Goal: Book appointment/travel/reservation

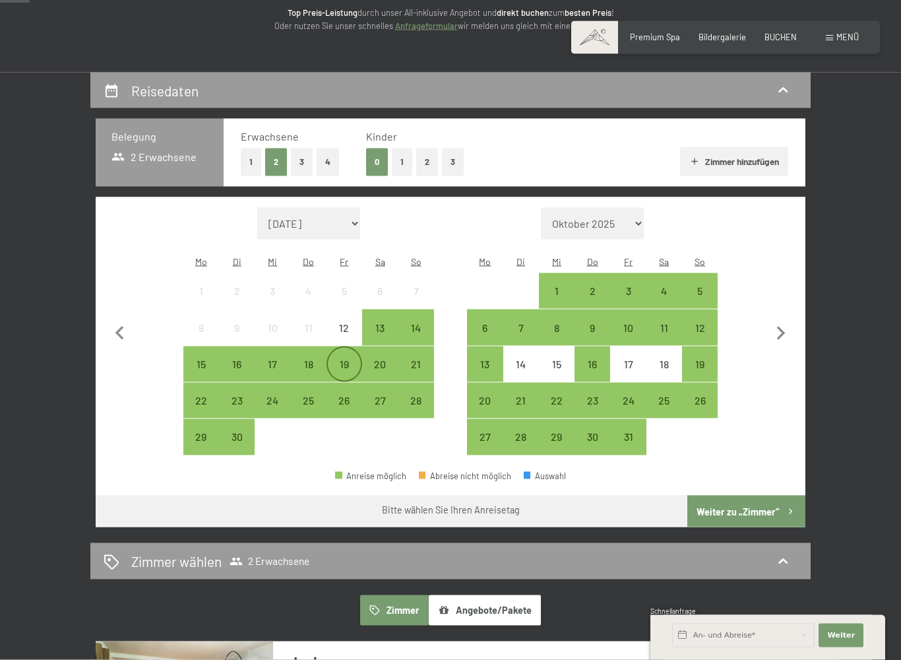
scroll to position [183, 0]
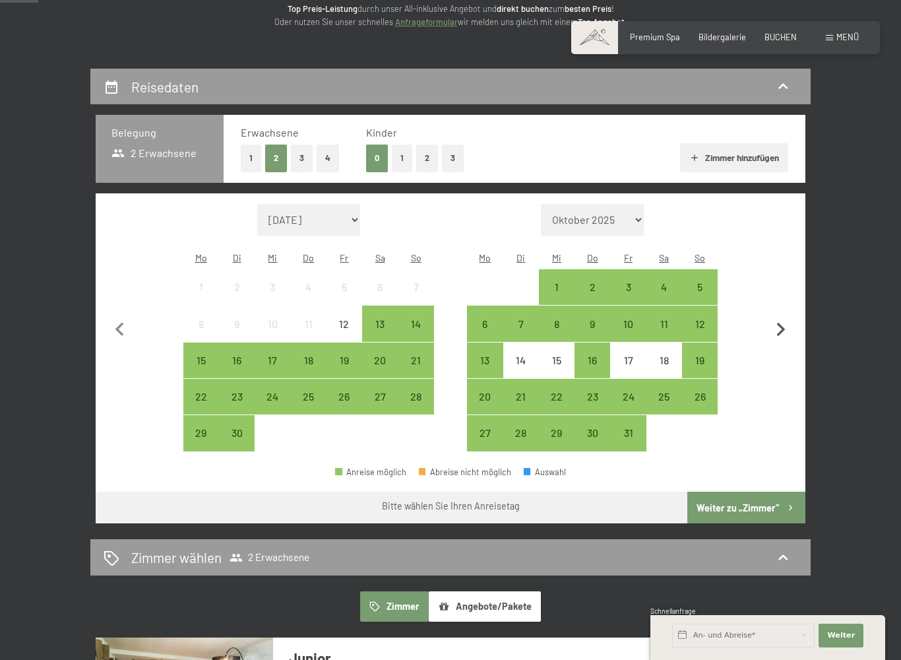
click at [782, 317] on icon "button" at bounding box center [781, 330] width 28 height 28
select select "[DATE]"
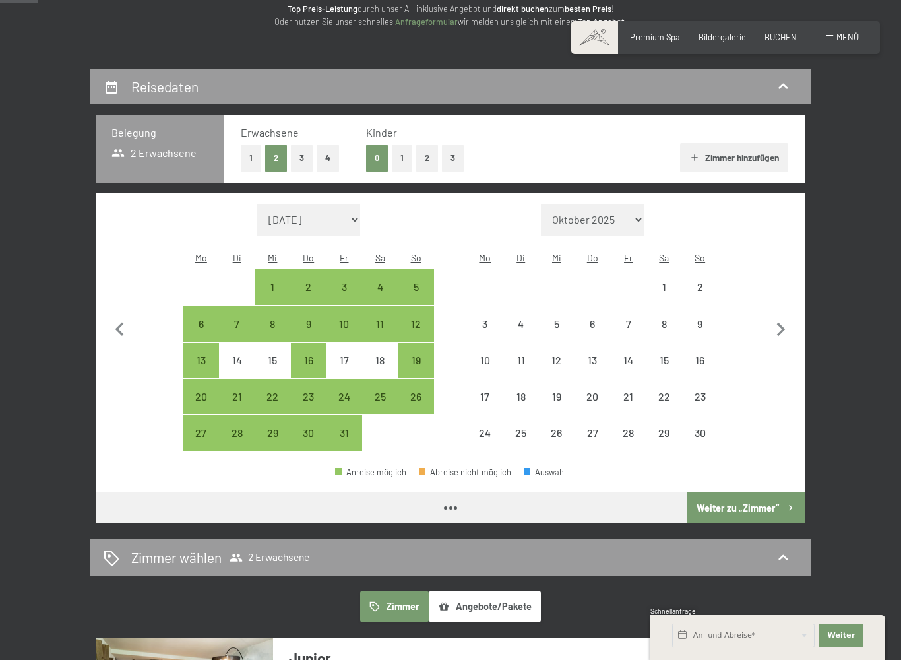
select select "[DATE]"
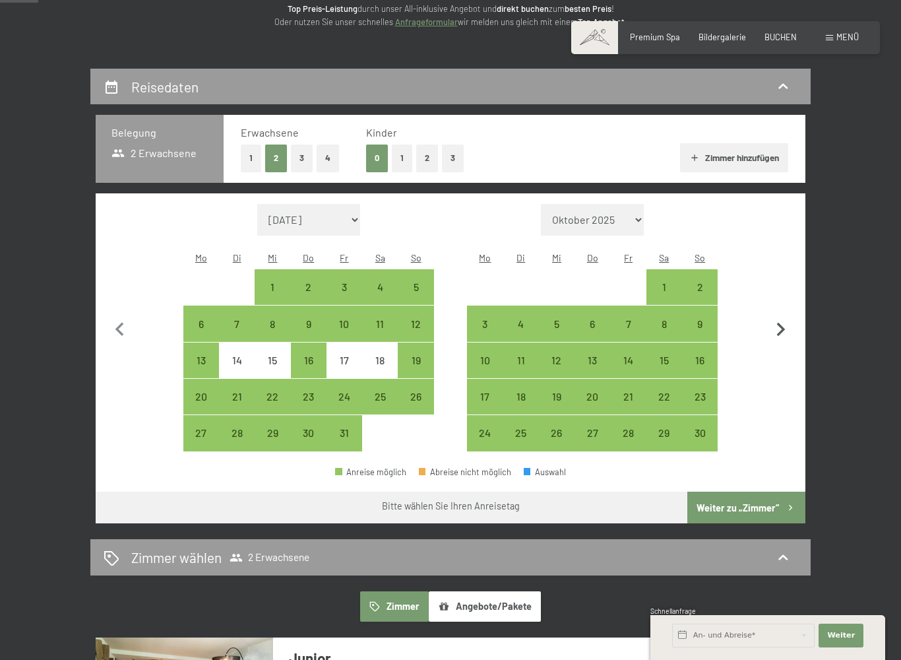
click at [782, 323] on icon "button" at bounding box center [781, 330] width 9 height 14
select select "[DATE]"
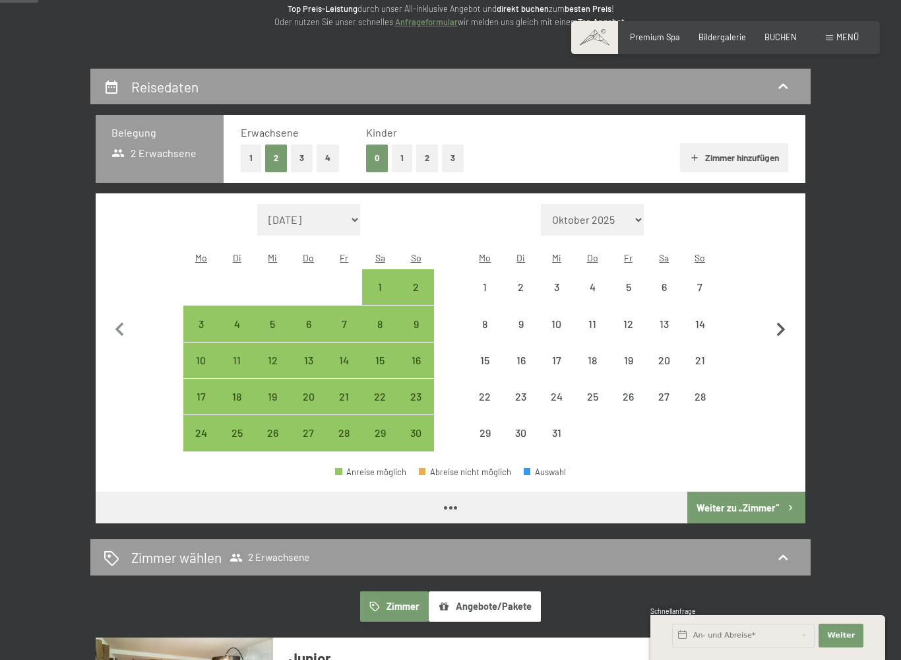
select select "[DATE]"
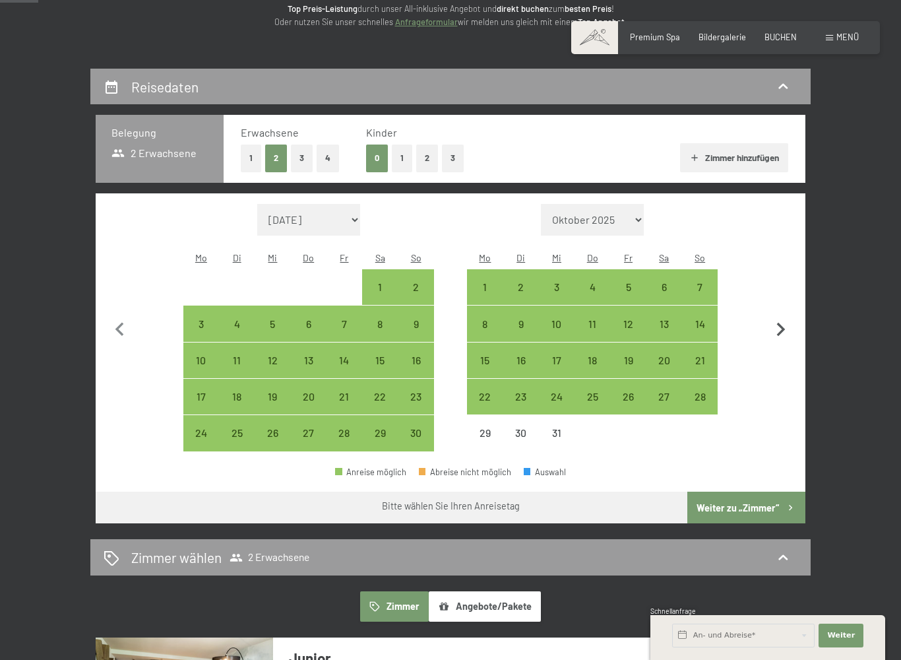
click at [777, 321] on icon "button" at bounding box center [781, 330] width 28 height 28
select select "[DATE]"
select select "2026-01-01"
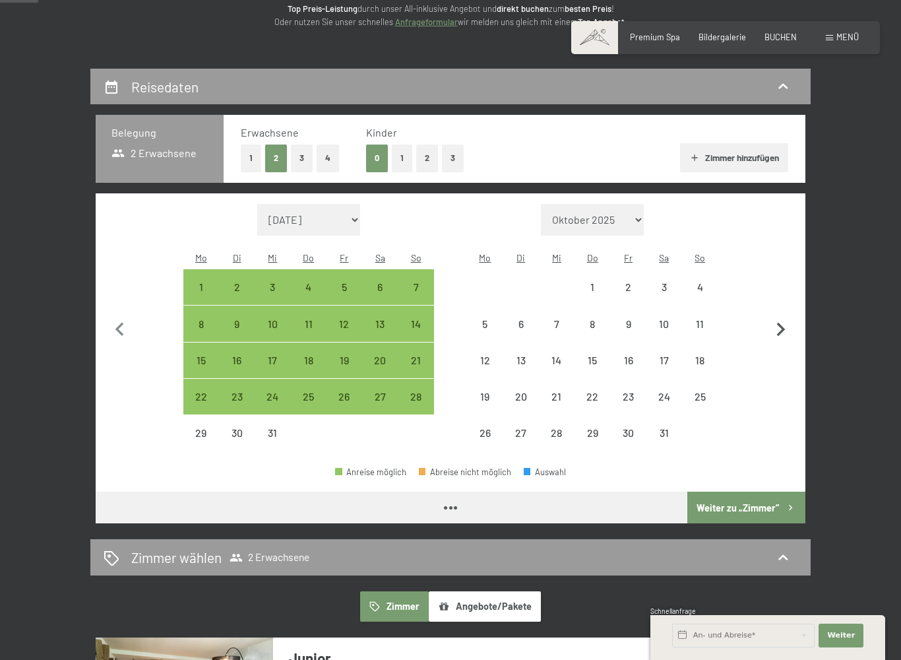
select select "2025-12-01"
select select "2026-01-01"
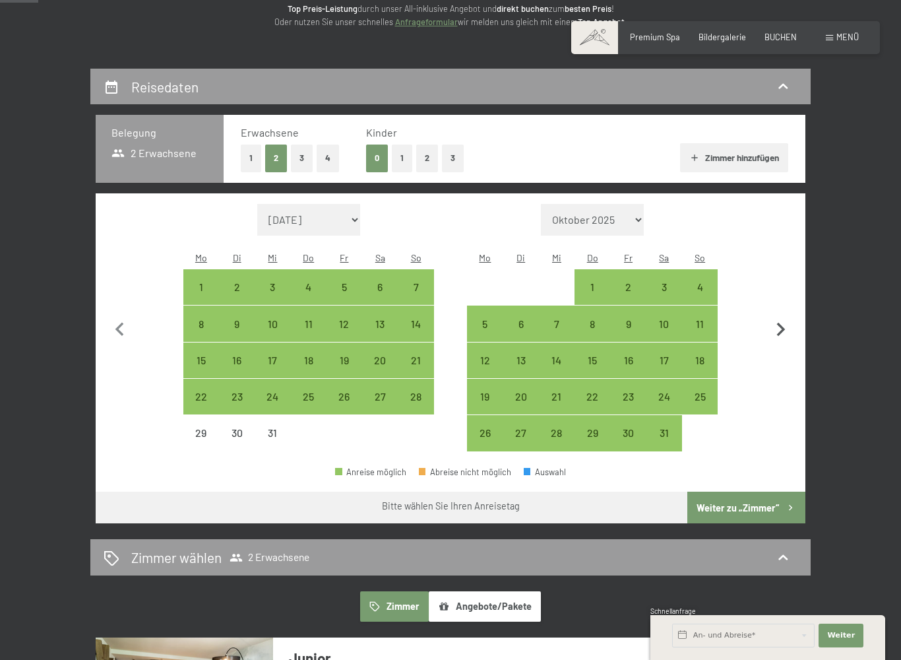
click at [778, 321] on icon "button" at bounding box center [781, 330] width 28 height 28
select select "2026-01-01"
select select "2026-02-01"
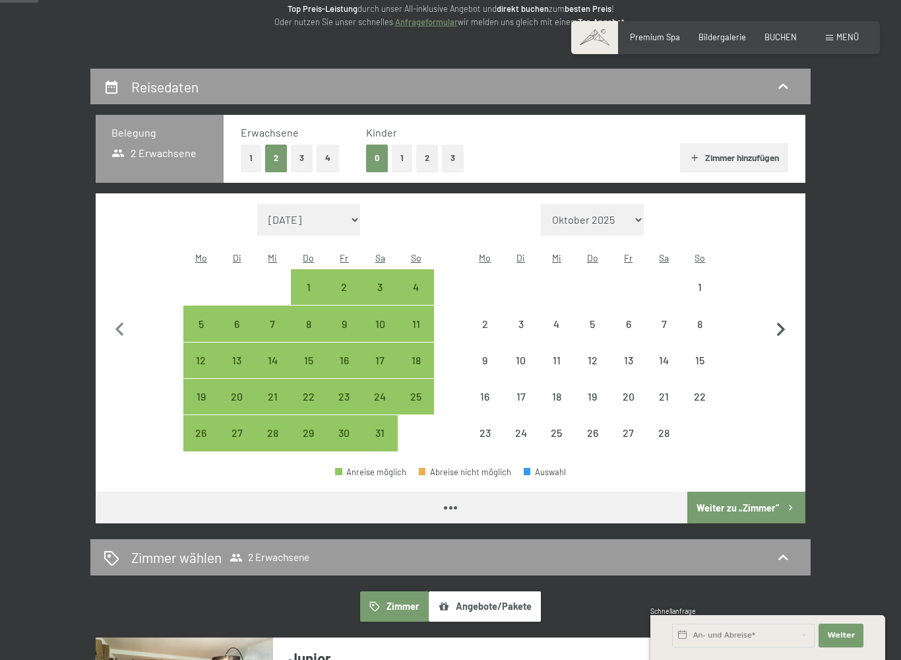
select select "2026-01-01"
select select "2026-02-01"
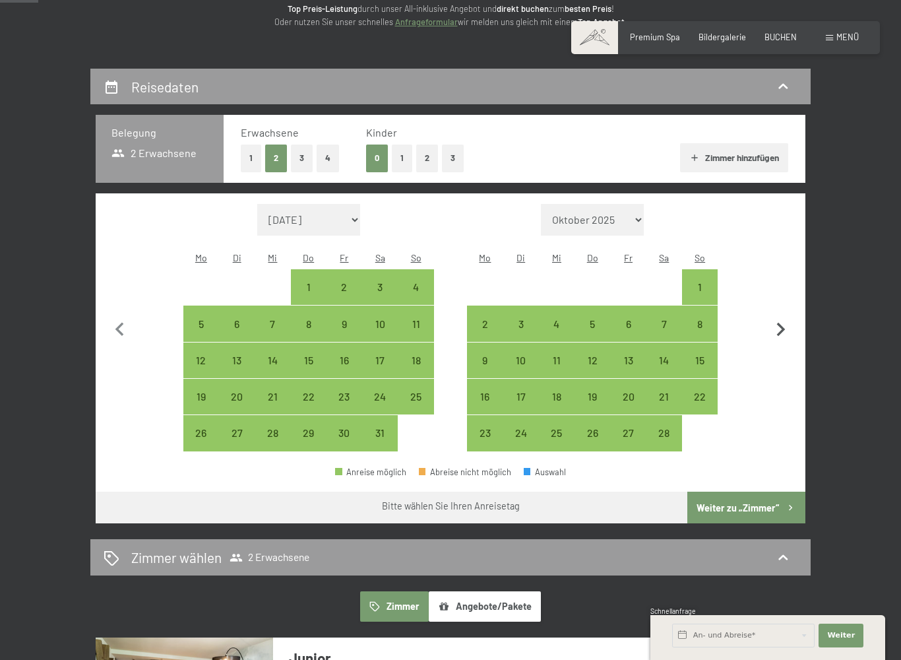
click at [778, 321] on icon "button" at bounding box center [781, 330] width 28 height 28
select select "2026-02-01"
select select "2026-03-01"
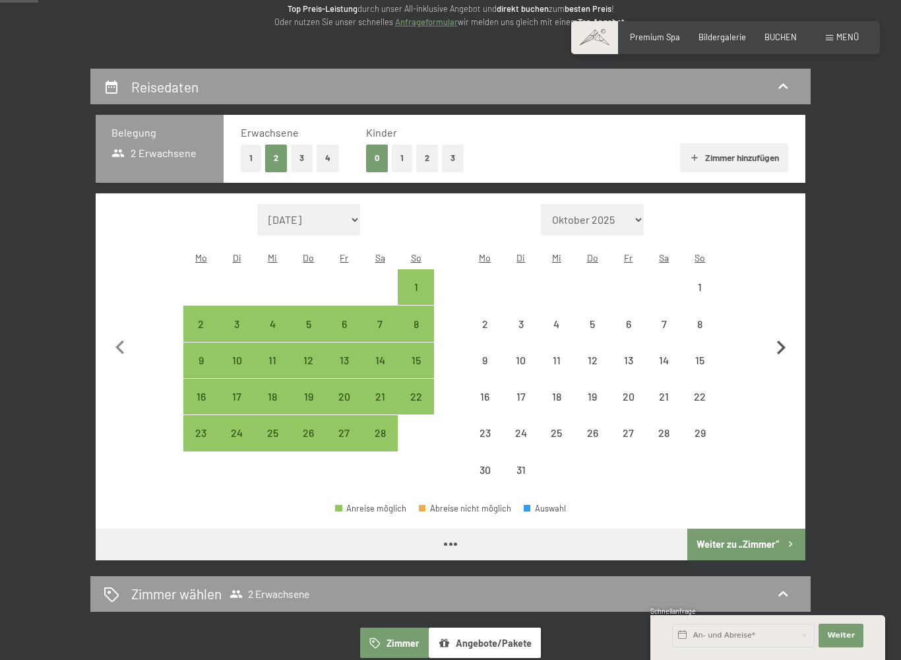
select select "2026-02-01"
select select "2026-03-01"
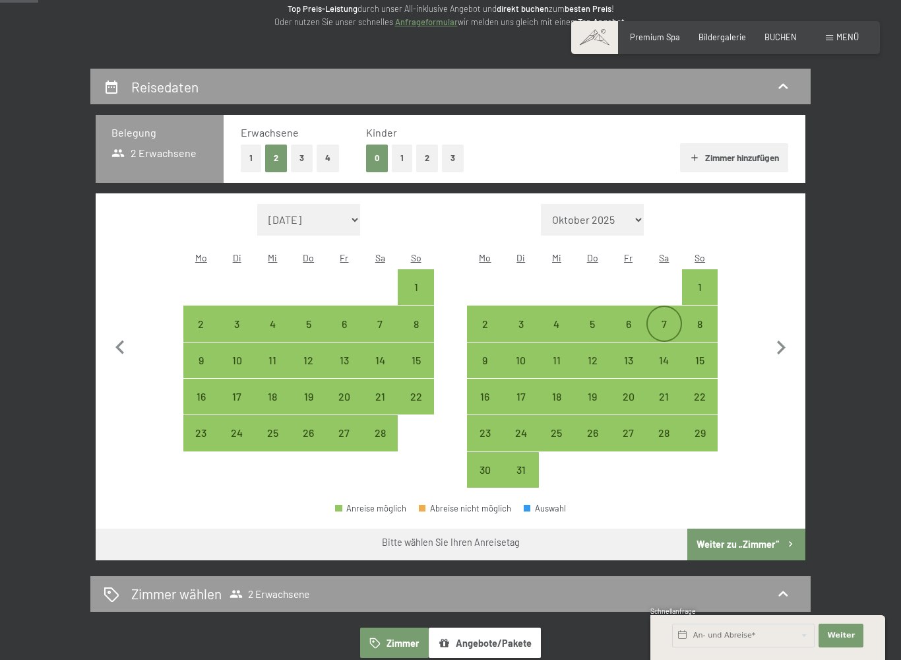
click at [657, 319] on div "7" at bounding box center [664, 335] width 33 height 33
select select "2026-02-01"
select select "2026-03-01"
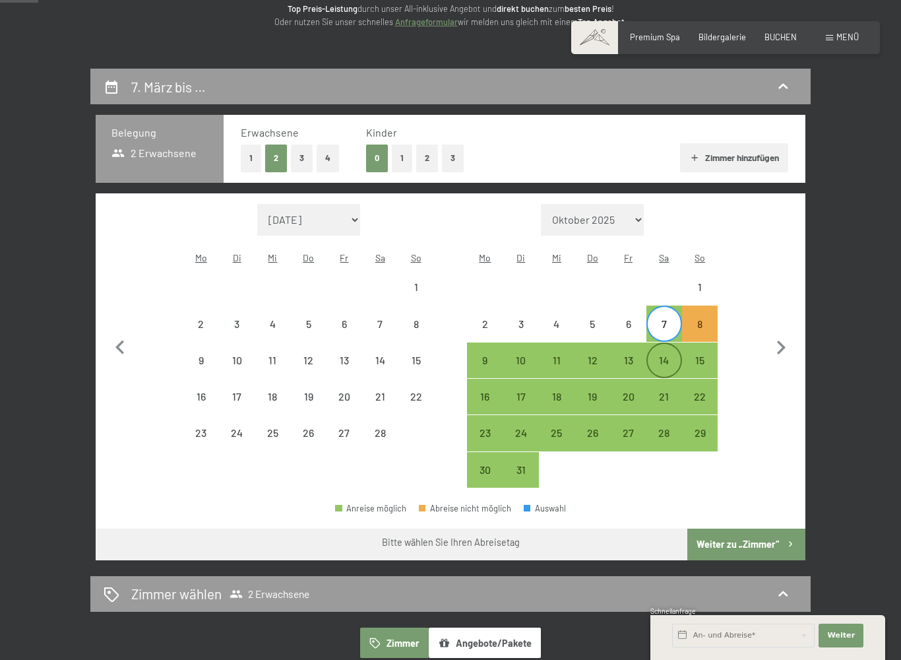
click at [663, 355] on div "14" at bounding box center [664, 371] width 33 height 33
select select "2026-02-01"
select select "2026-03-01"
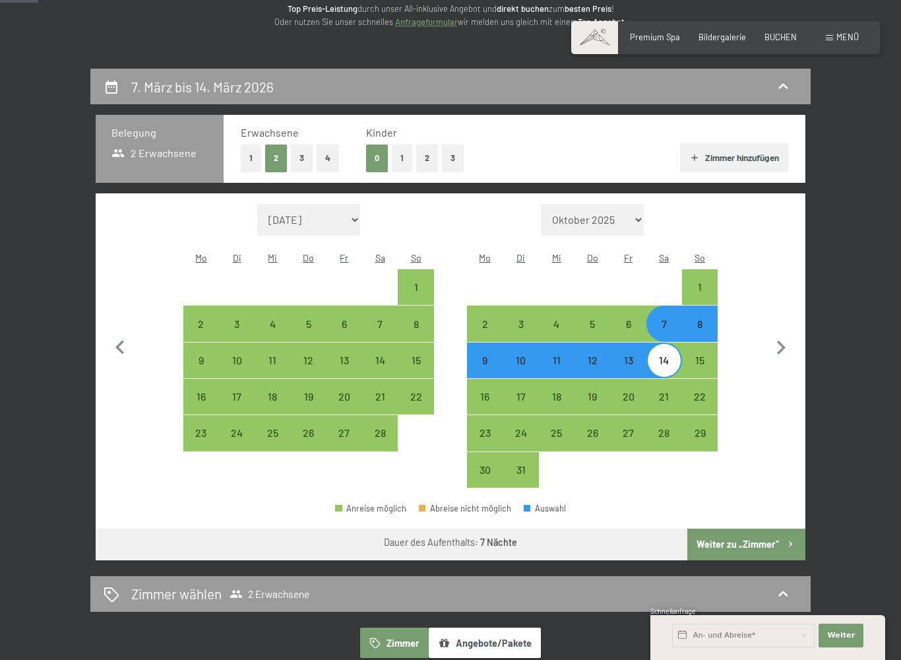
click at [734, 528] on button "Weiter zu „Zimmer“" at bounding box center [746, 544] width 118 height 32
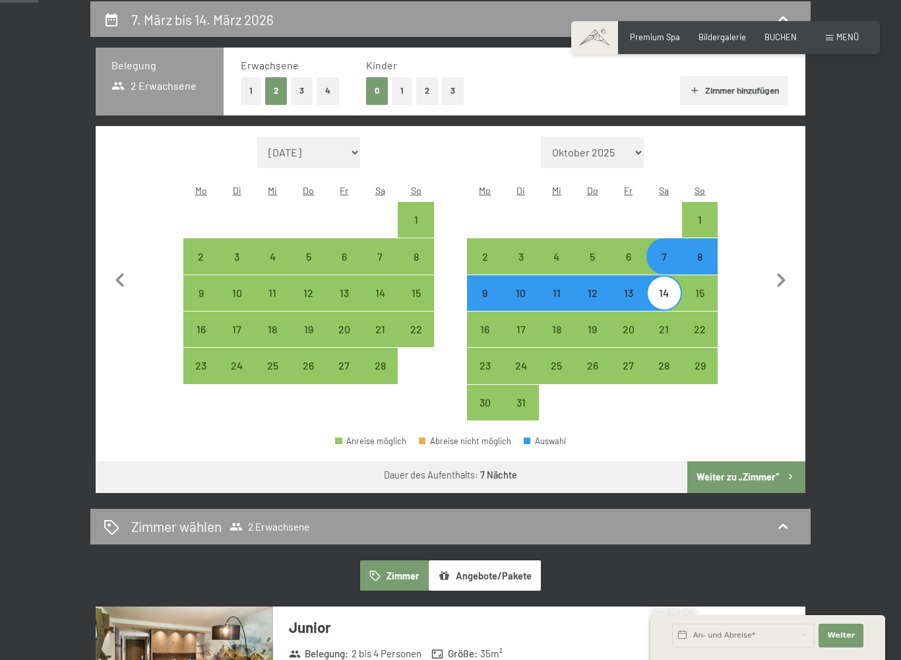
select select "2026-02-01"
select select "2026-03-01"
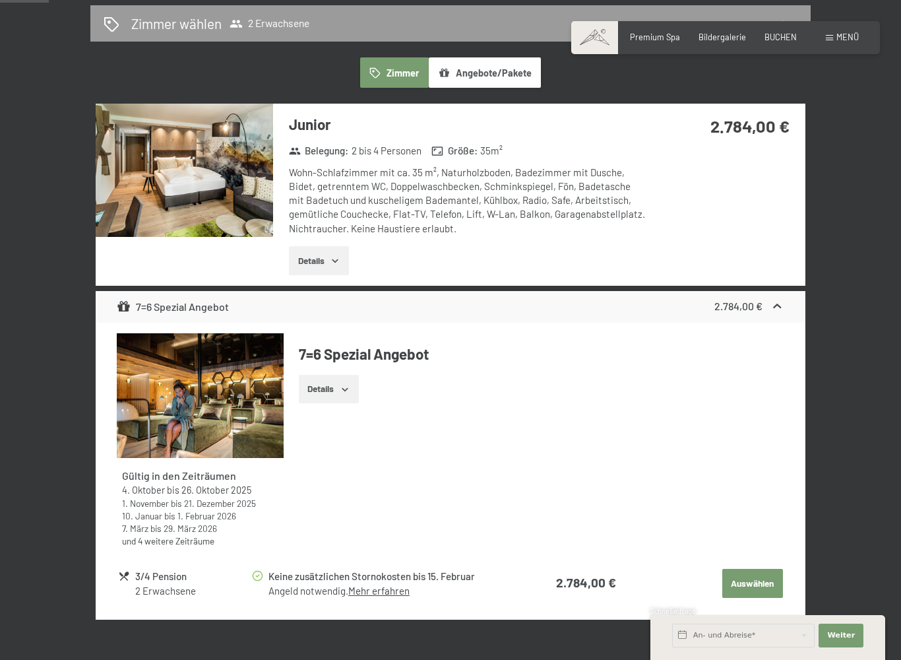
scroll to position [295, 0]
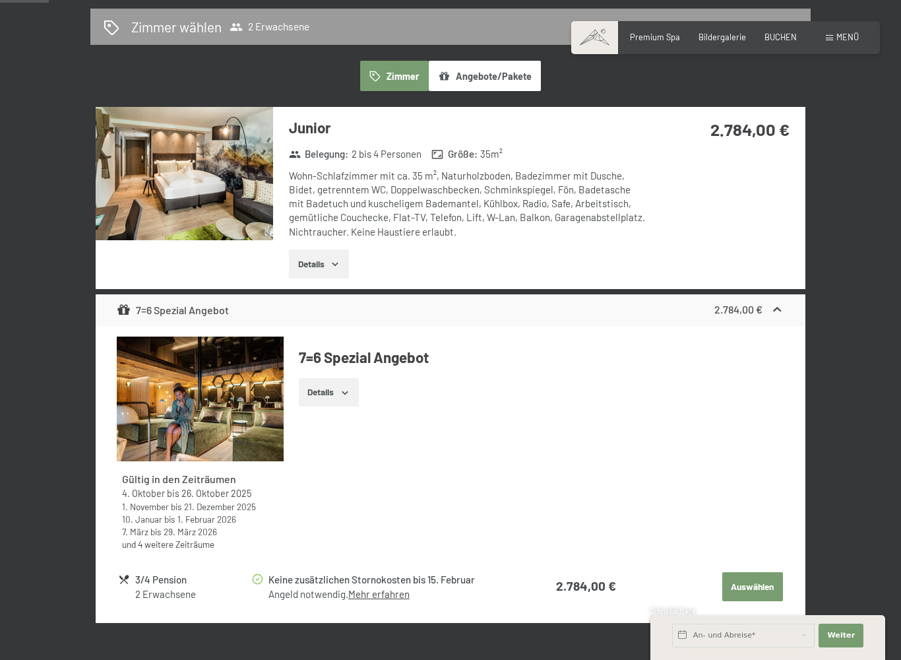
click at [339, 262] on icon "button" at bounding box center [335, 264] width 11 height 11
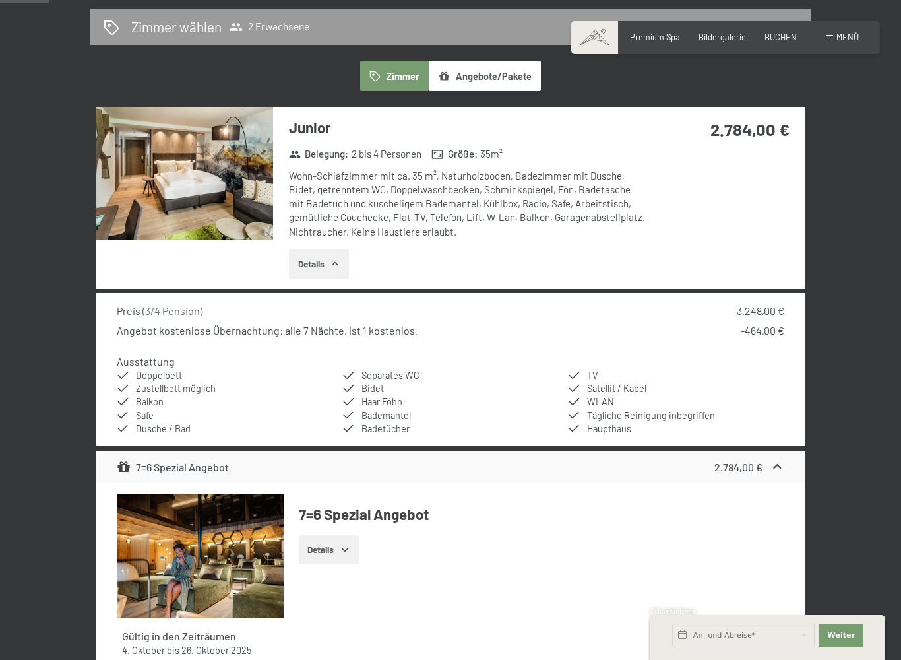
click at [340, 262] on icon "button" at bounding box center [335, 264] width 11 height 11
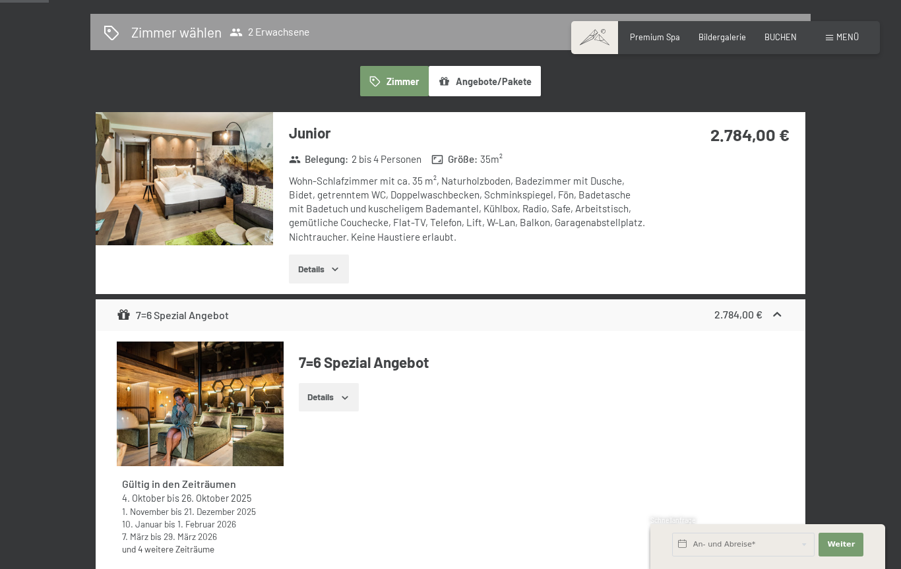
scroll to position [302, 0]
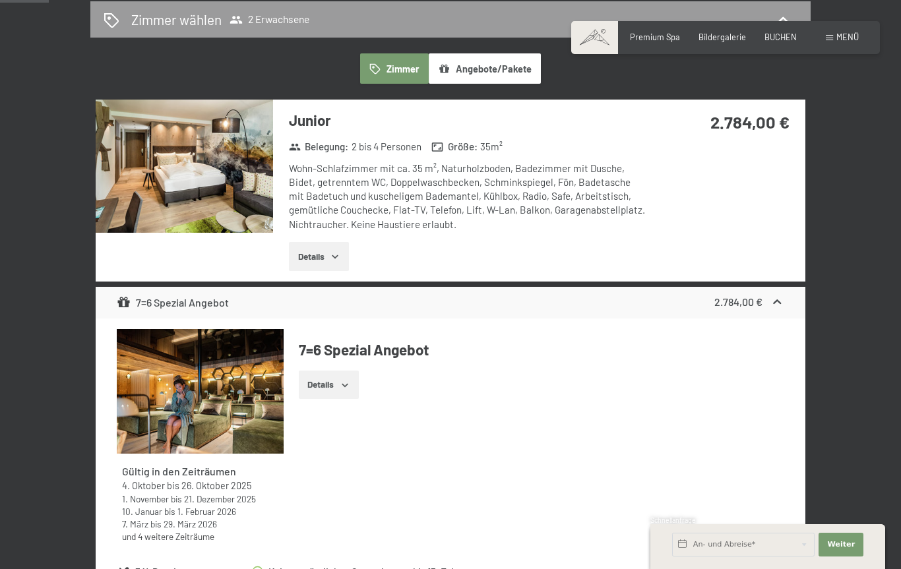
click at [324, 248] on button "Details" at bounding box center [319, 256] width 60 height 29
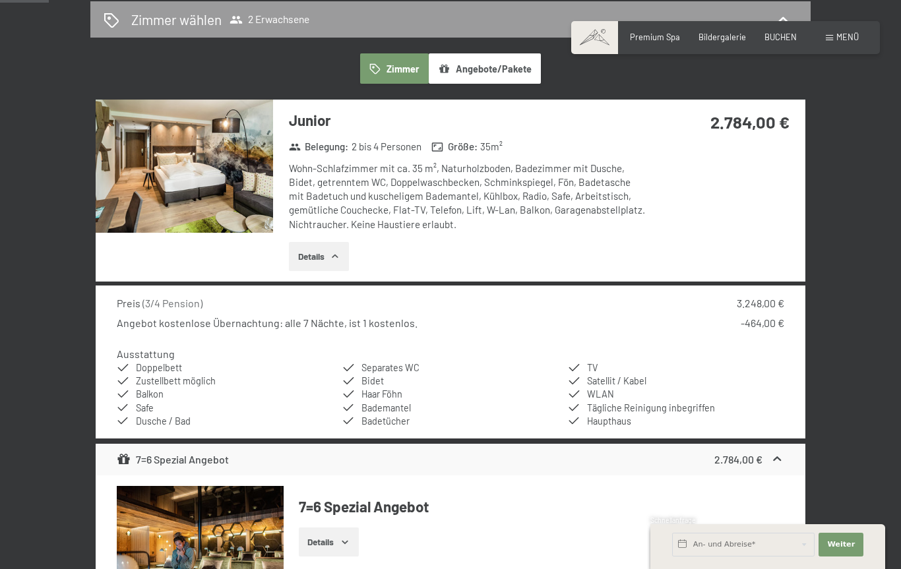
click at [240, 183] on img at bounding box center [184, 166] width 177 height 133
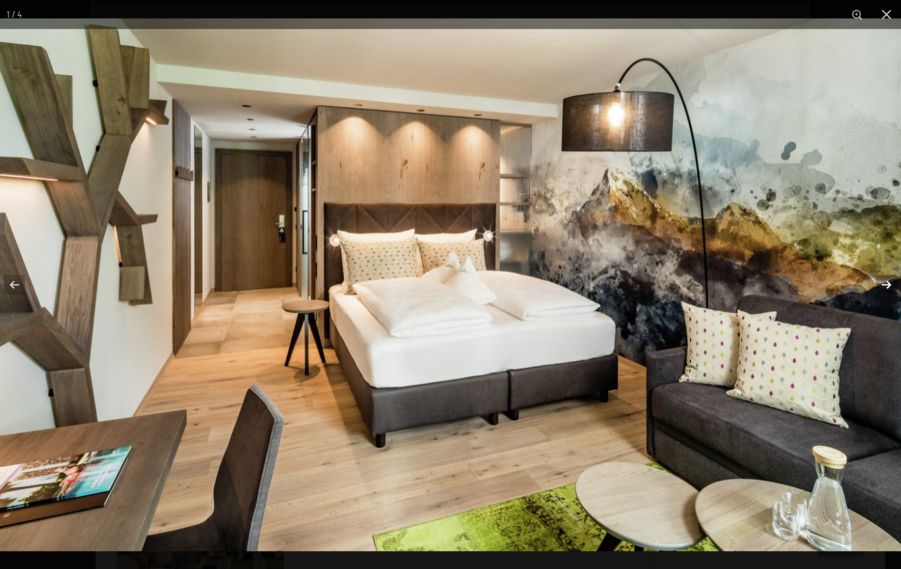
click at [883, 278] on button "button" at bounding box center [878, 285] width 46 height 66
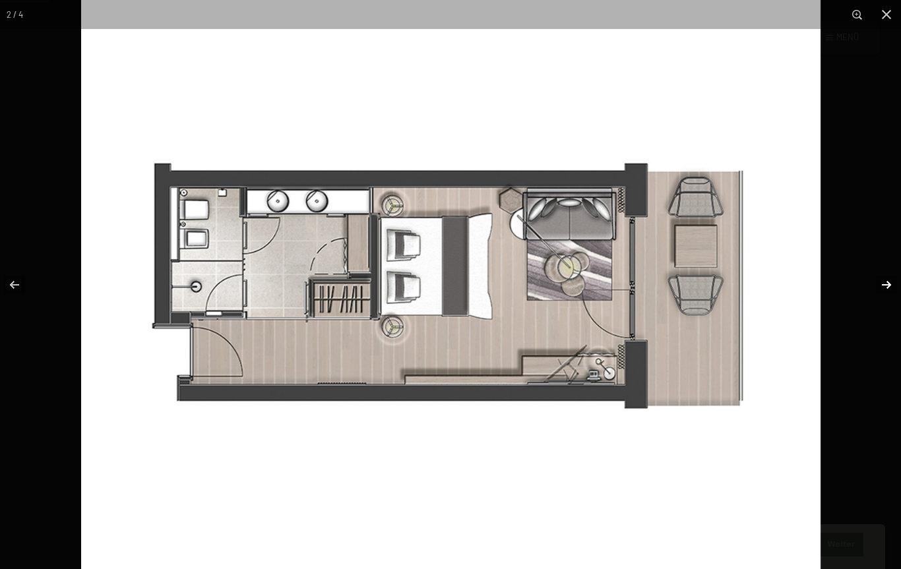
click at [887, 284] on button "button" at bounding box center [878, 285] width 46 height 66
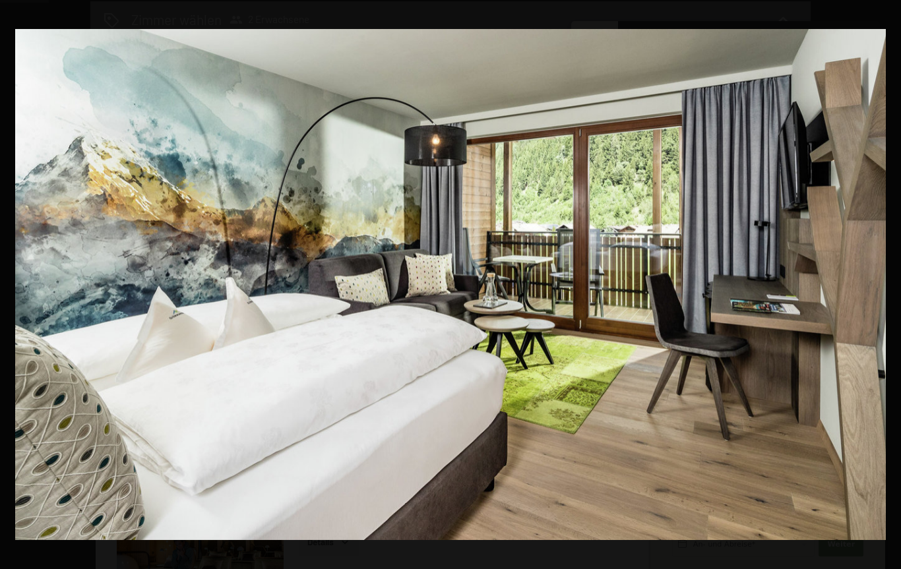
click at [887, 284] on button "button" at bounding box center [878, 285] width 46 height 66
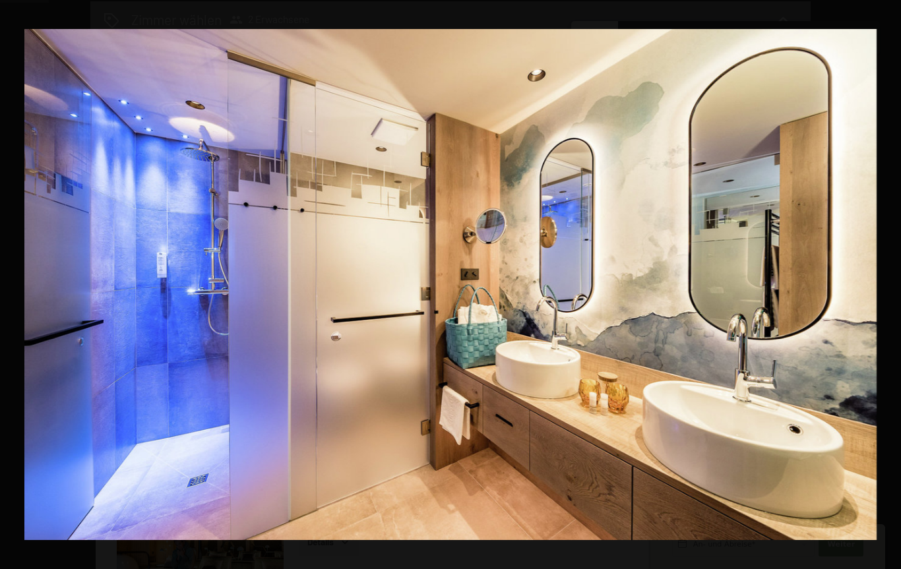
click at [887, 284] on button "button" at bounding box center [878, 285] width 46 height 66
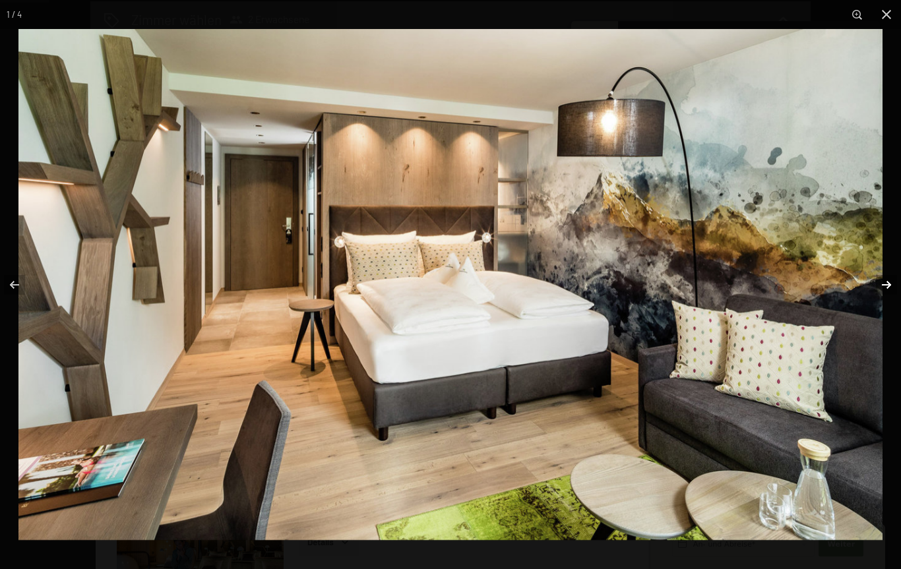
click at [887, 284] on button "button" at bounding box center [878, 285] width 46 height 66
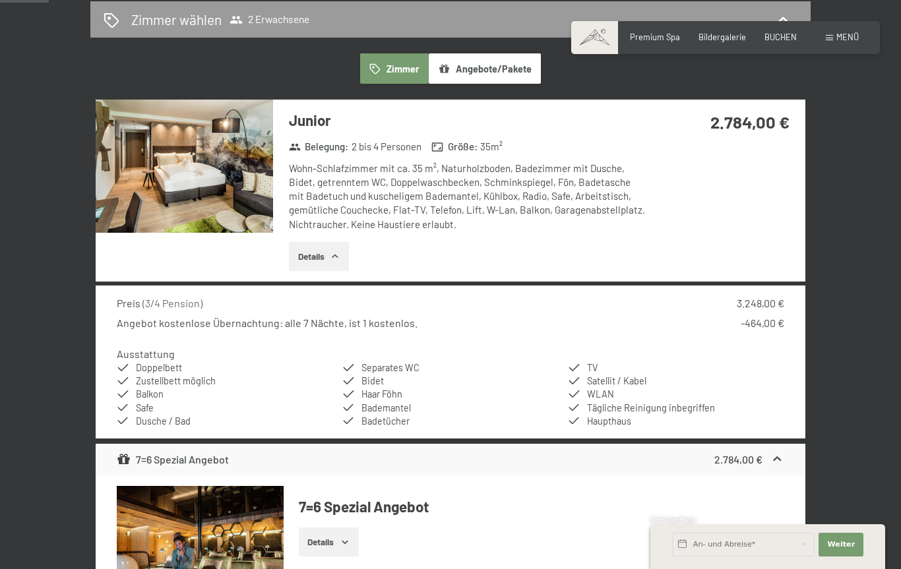
click at [0, 0] on button "button" at bounding box center [0, 0] width 0 height 0
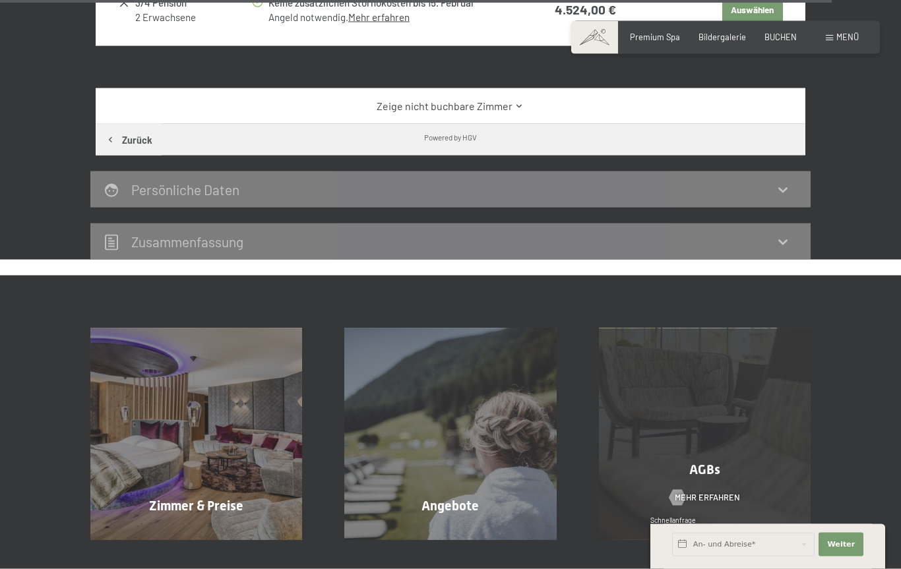
scroll to position [5400, 0]
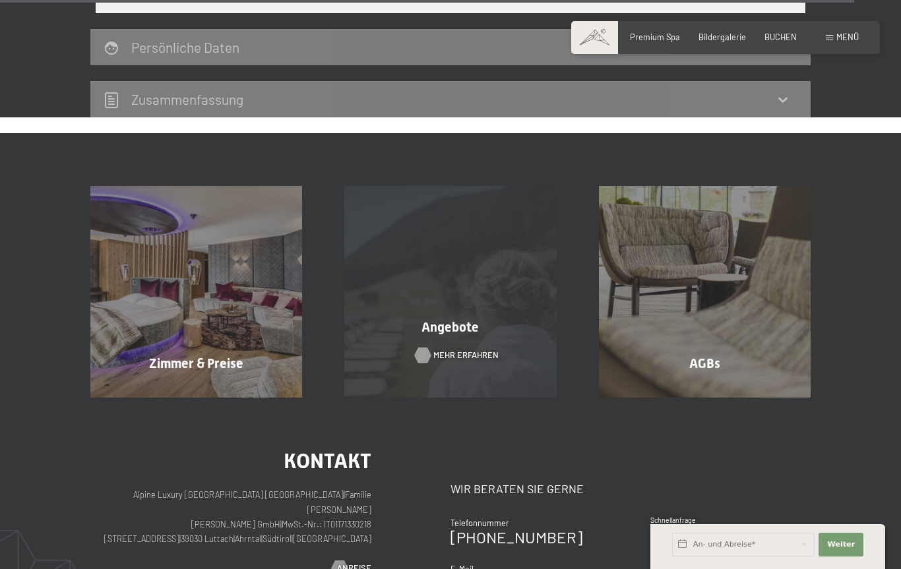
click at [476, 350] on span "Mehr erfahren" at bounding box center [465, 356] width 65 height 12
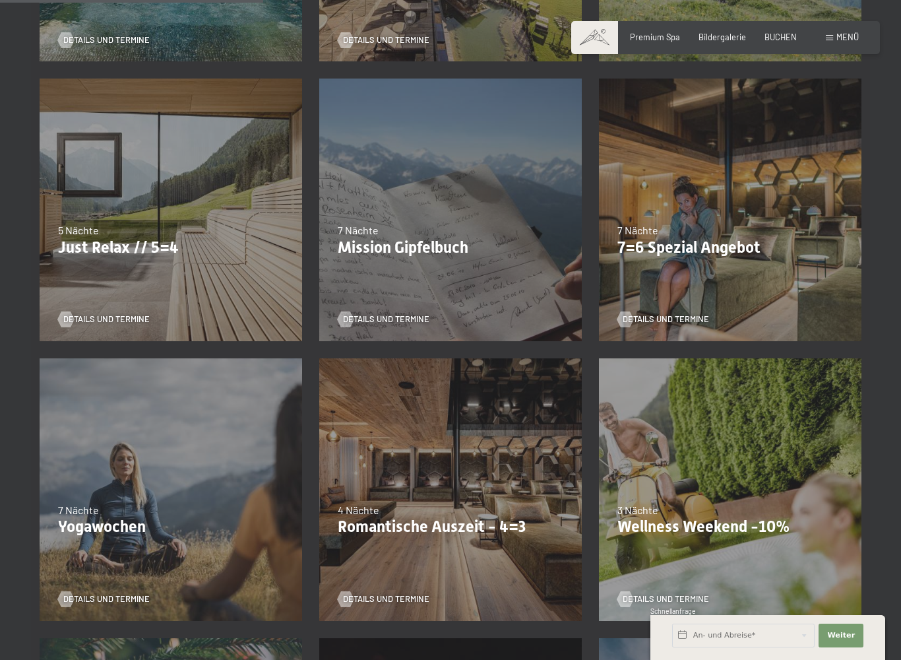
scroll to position [530, 0]
click at [410, 522] on p "Romantische Auszeit - 4=3" at bounding box center [451, 526] width 226 height 19
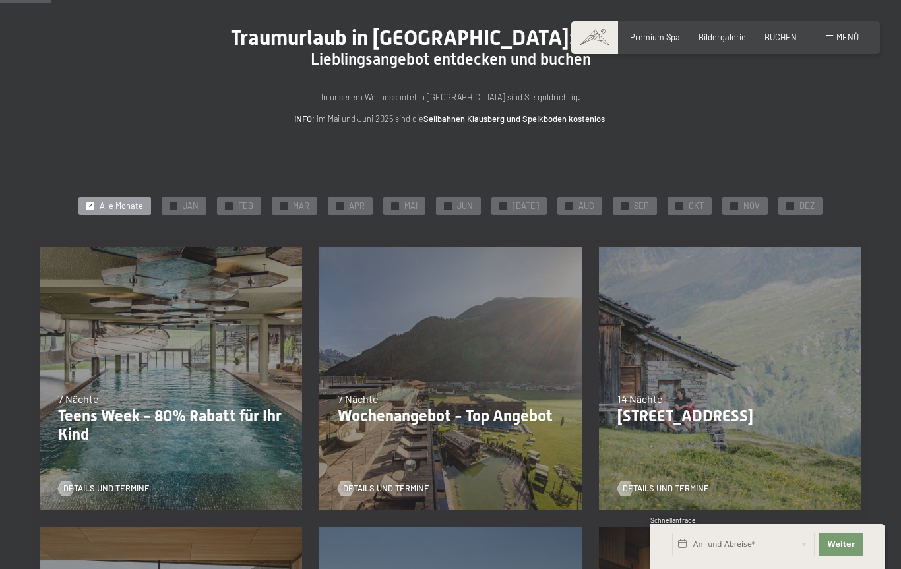
scroll to position [0, 0]
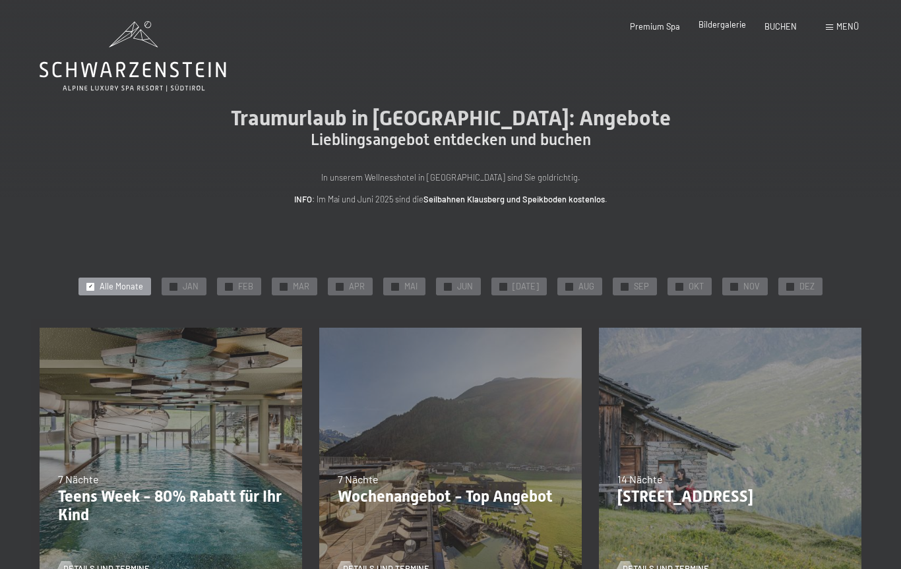
click at [709, 27] on span "Bildergalerie" at bounding box center [723, 24] width 48 height 11
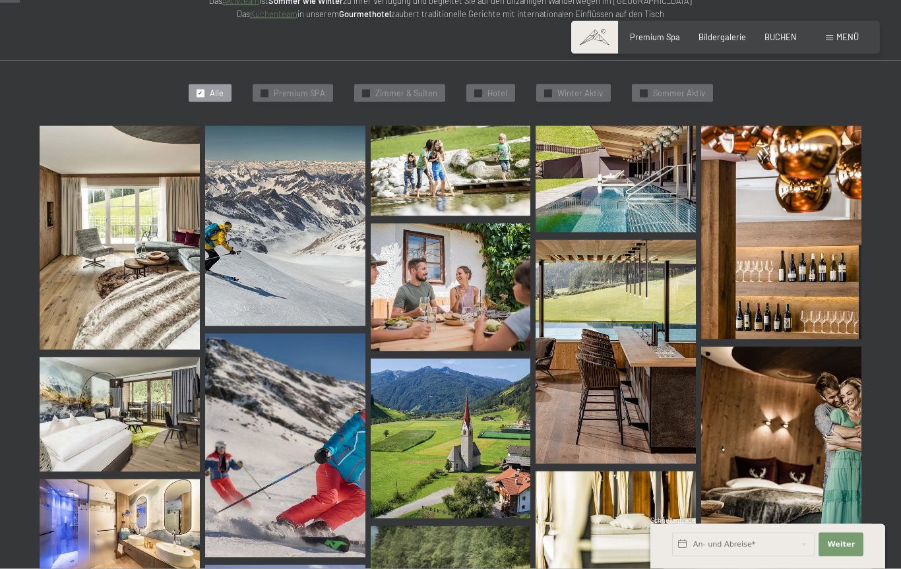
scroll to position [280, 0]
click at [278, 90] on span "Premium SPA" at bounding box center [299, 93] width 51 height 12
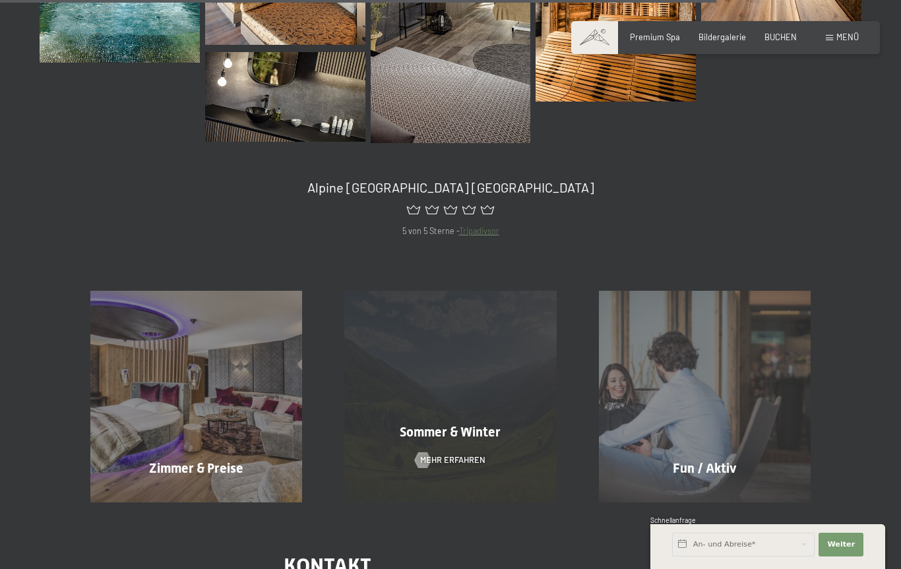
scroll to position [1467, 0]
